Goal: Transaction & Acquisition: Purchase product/service

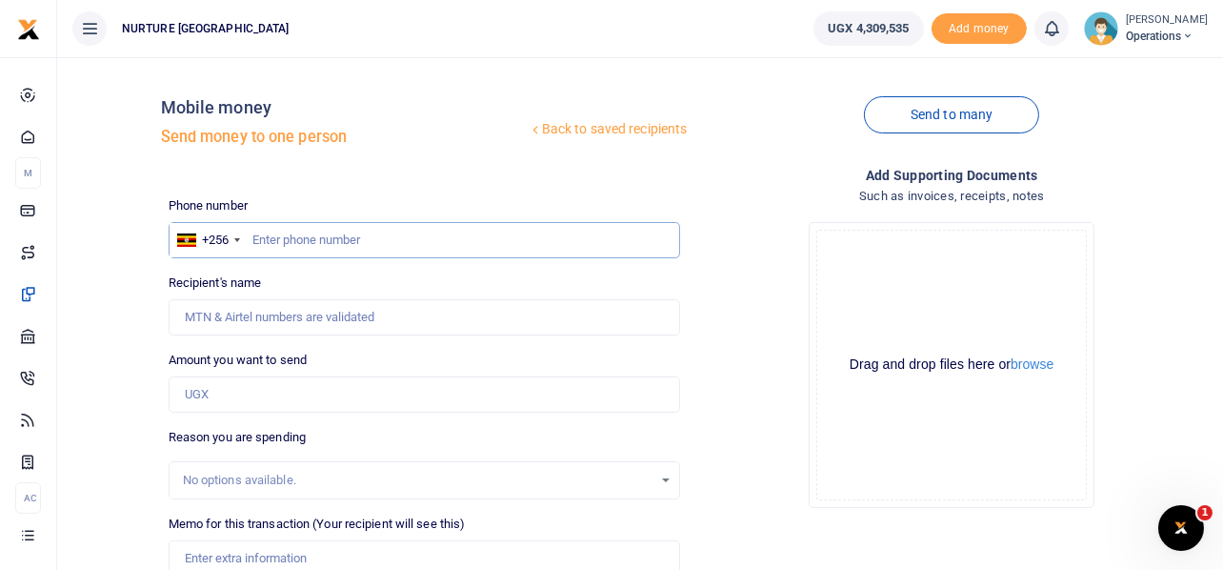
click at [328, 241] on input "text" at bounding box center [425, 240] width 513 height 36
type input "704559032"
click at [281, 394] on input "Amount you want to send" at bounding box center [425, 394] width 513 height 36
type input "389,000"
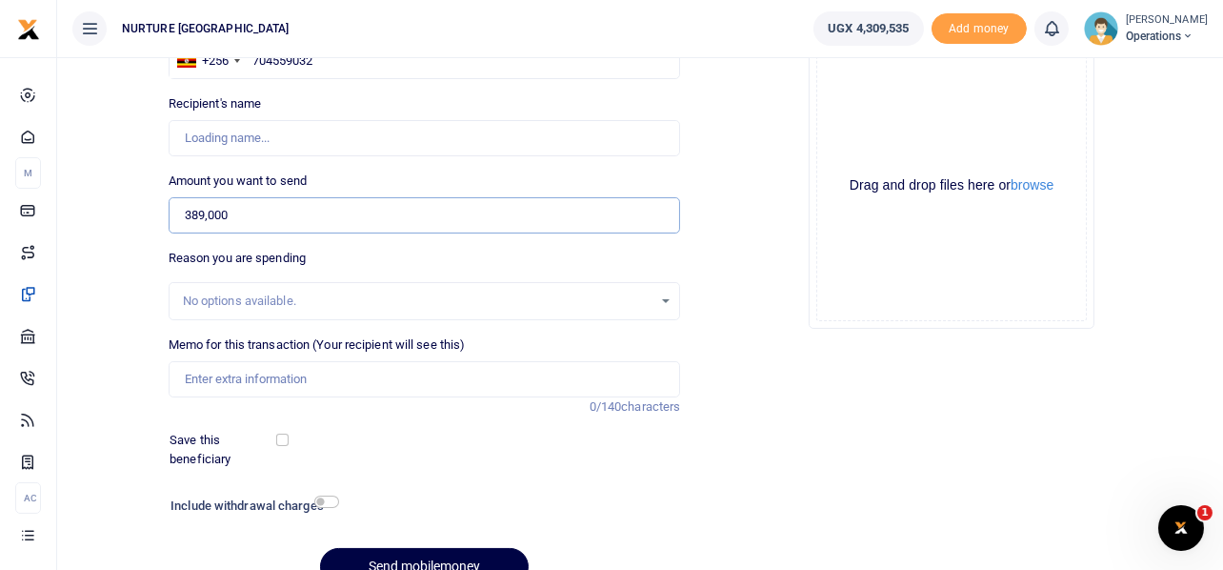
type input "Barbra Namata"
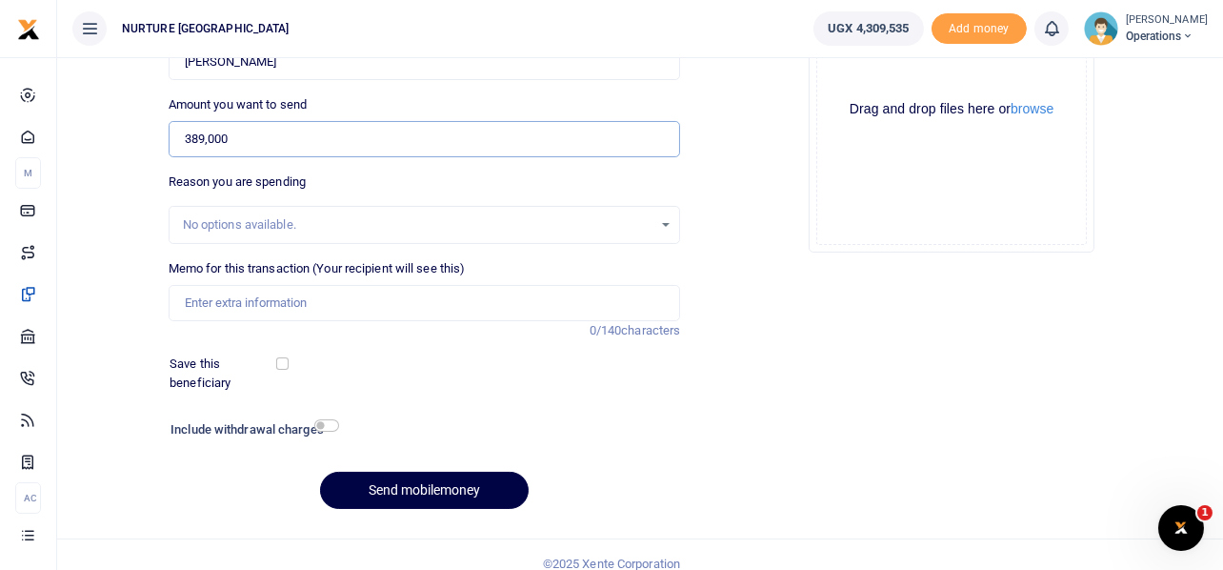
scroll to position [259, 0]
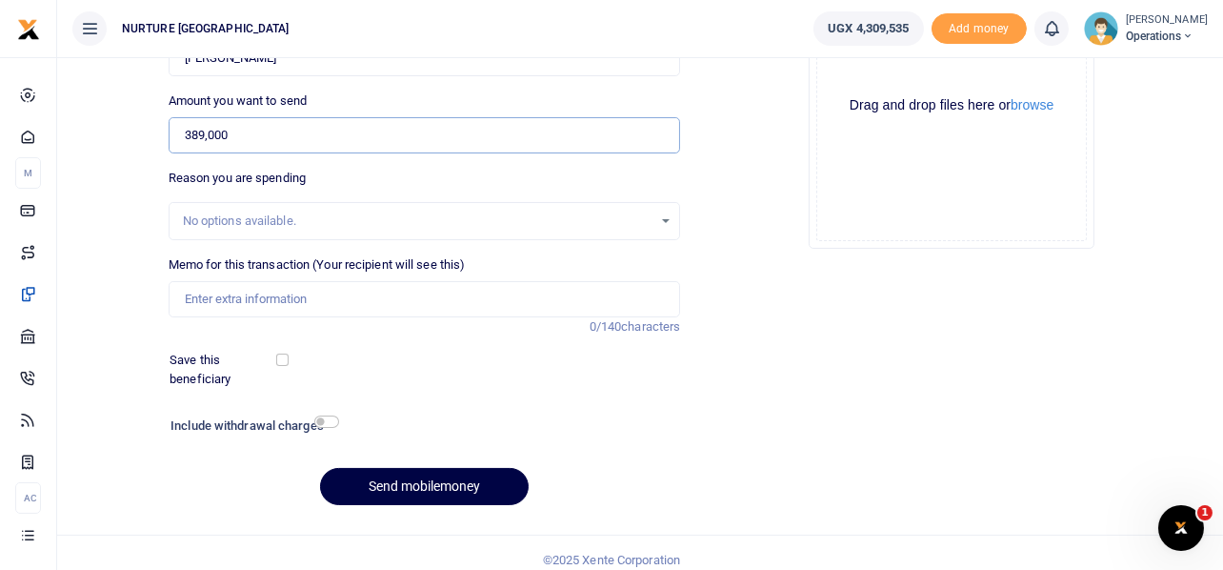
type input "389,000"
click at [276, 285] on input "Memo for this transaction (Your recipient will see this)" at bounding box center [425, 299] width 513 height 36
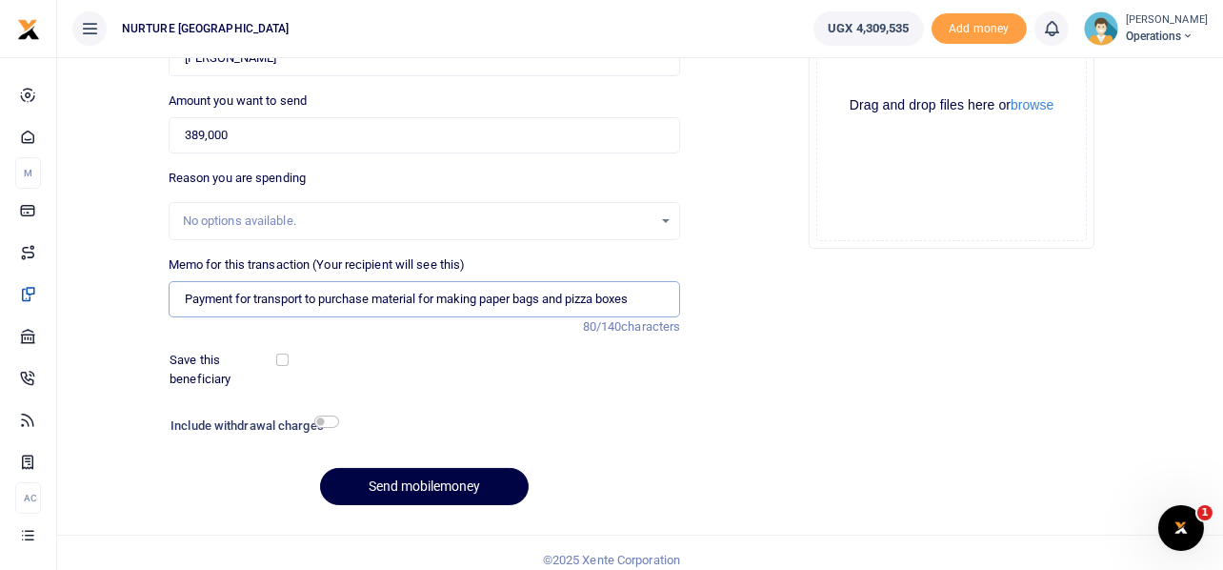
drag, startPoint x: 318, startPoint y: 295, endPoint x: 253, endPoint y: 284, distance: 65.8
click at [253, 284] on input "Payment for transport to purchase material for making paper bags and pizza boxes" at bounding box center [425, 299] width 513 height 36
click at [305, 297] on input "Payment for purchase material for making paper bags and pizza boxes" at bounding box center [425, 299] width 513 height 36
type input "Payment for purchase of material for making paper bags and pizza boxes"
click at [325, 415] on input "checkbox" at bounding box center [326, 421] width 25 height 12
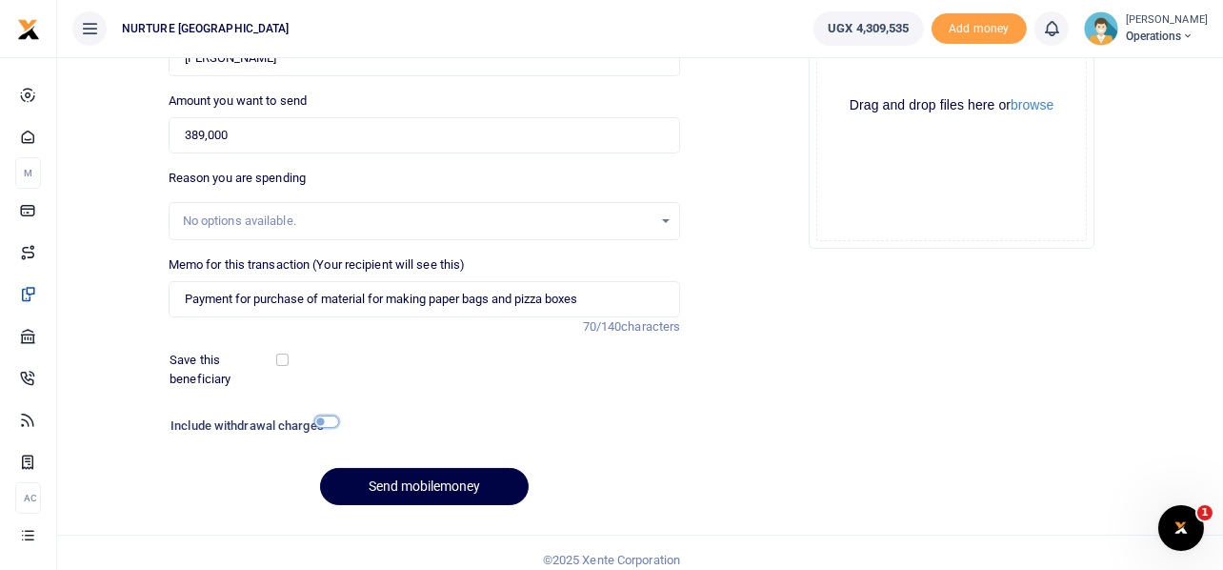
checkbox input "true"
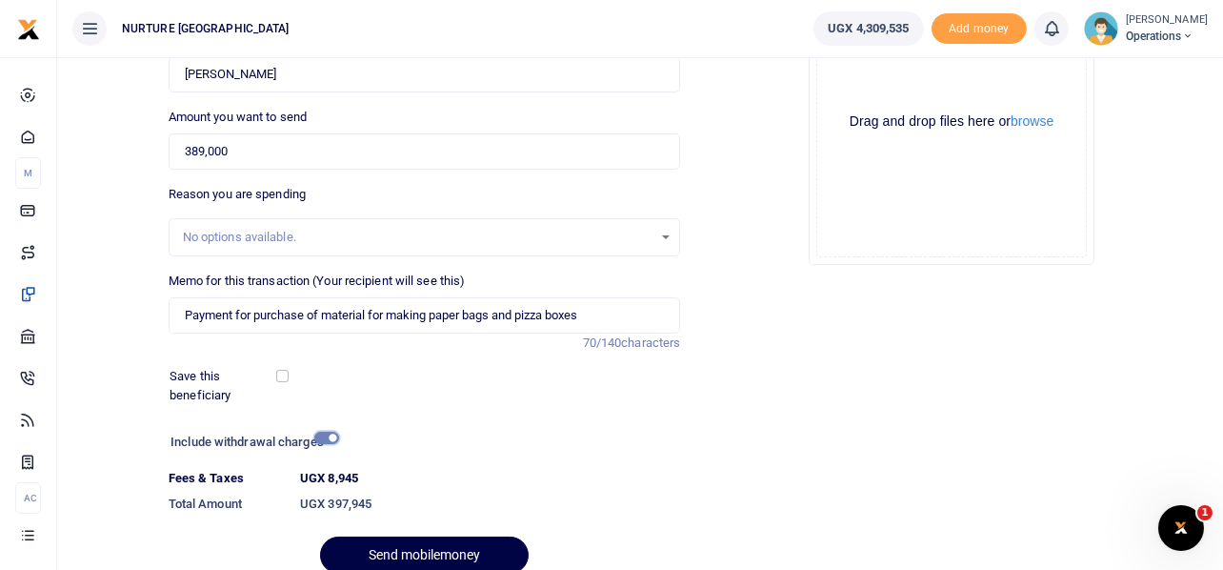
scroll to position [326, 0]
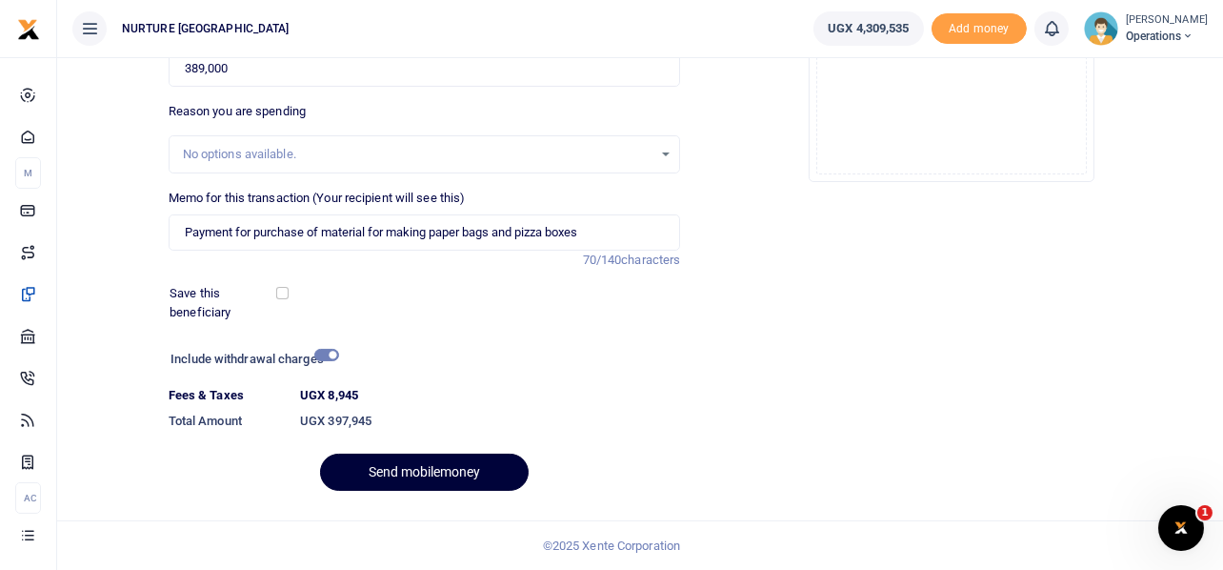
click at [465, 472] on button "Send mobilemoney" at bounding box center [424, 472] width 209 height 37
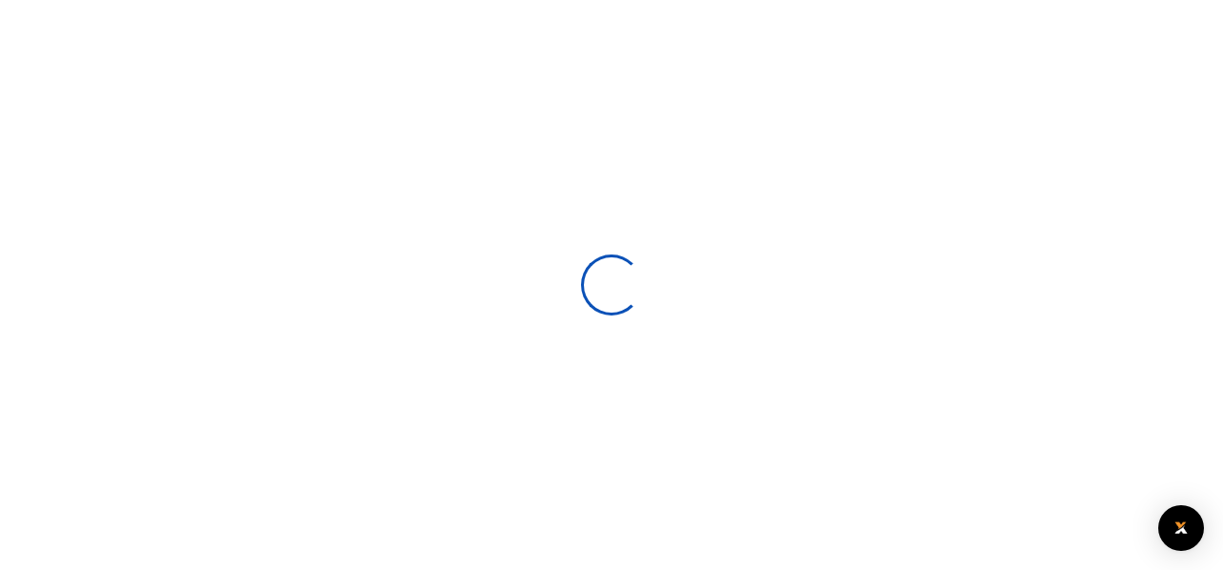
select select
